Goal: Information Seeking & Learning: Find specific fact

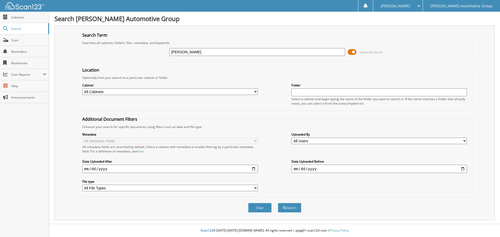
type input "[PERSON_NAME]"
click at [278, 203] on button "Search" at bounding box center [289, 208] width 23 height 10
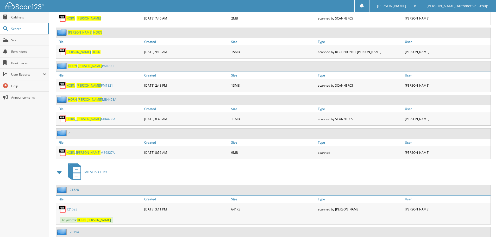
scroll to position [364, 0]
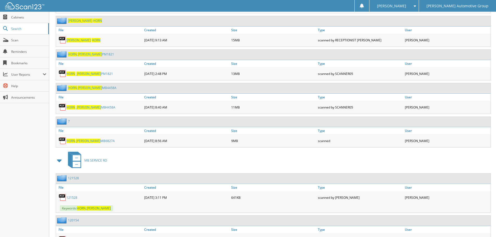
click at [85, 142] on link "HORN , PAUL MB6827A" at bounding box center [90, 141] width 48 height 4
